Goal: Task Accomplishment & Management: Manage account settings

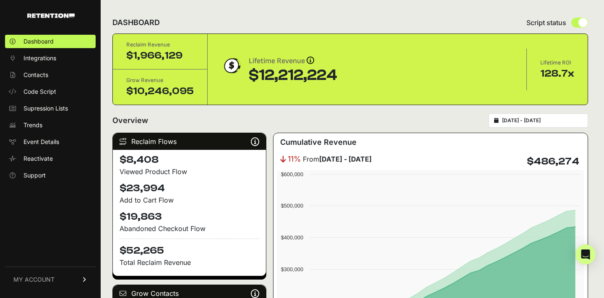
click at [85, 280] on icon at bounding box center [85, 280] width 6 height 5
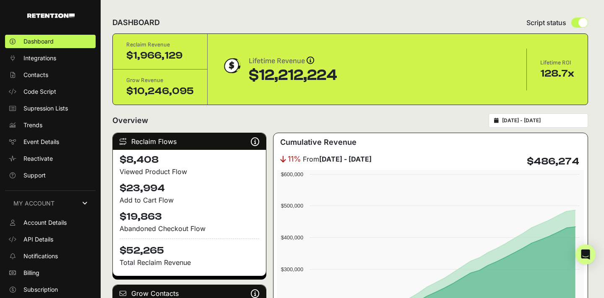
scroll to position [16, 0]
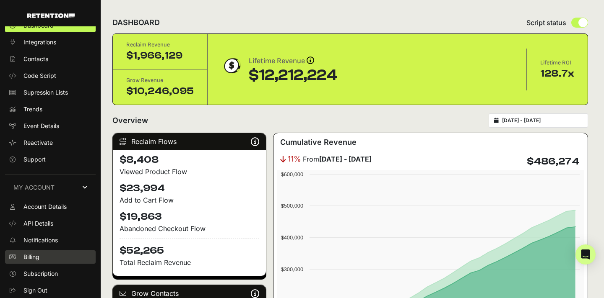
click at [36, 262] on link "Billing" at bounding box center [50, 257] width 91 height 13
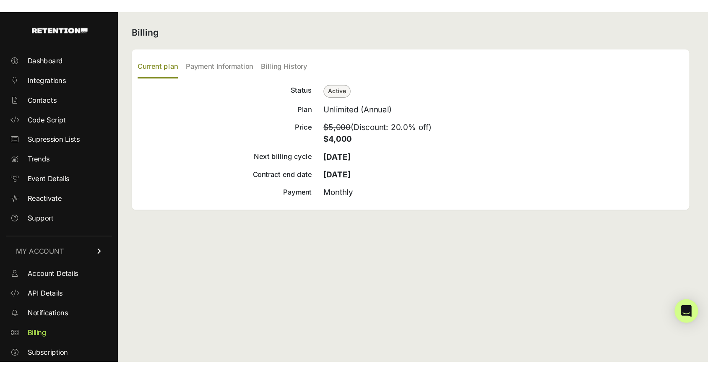
scroll to position [16, 0]
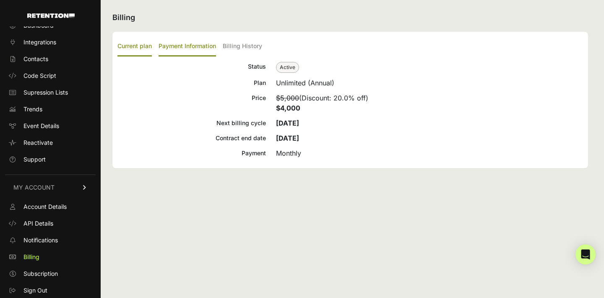
click at [192, 48] on label "Payment Information" at bounding box center [186, 47] width 57 height 20
click at [0, 0] on input "Payment Information" at bounding box center [0, 0] width 0 height 0
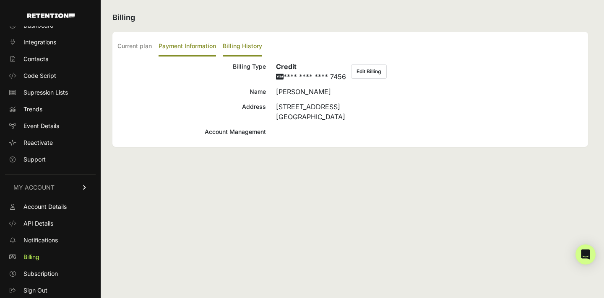
click at [236, 43] on label "Billing History" at bounding box center [242, 47] width 39 height 20
click at [0, 0] on input "Billing History" at bounding box center [0, 0] width 0 height 0
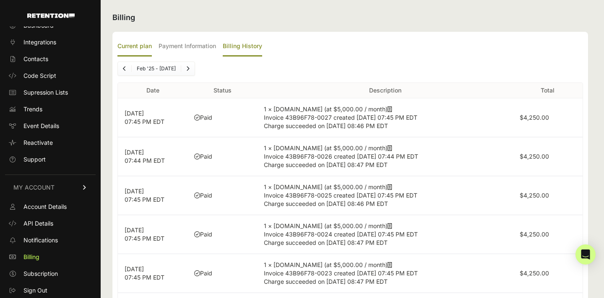
click at [133, 46] on label "Current plan" at bounding box center [134, 47] width 34 height 20
click at [0, 0] on input "Current plan" at bounding box center [0, 0] width 0 height 0
